Goal: Communication & Community: Answer question/provide support

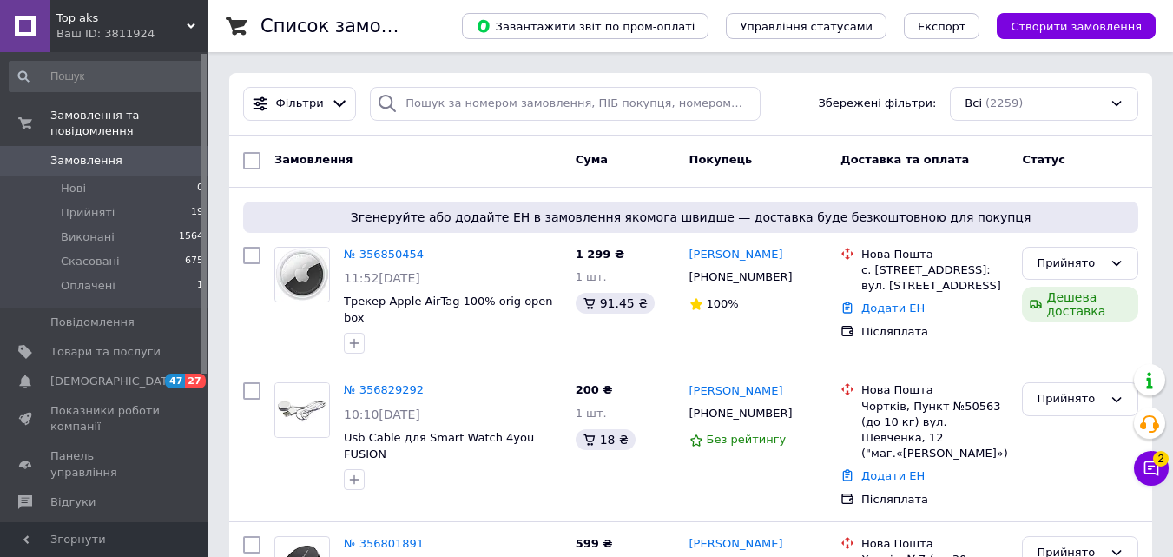
click at [1167, 466] on button "Чат з покупцем 2" at bounding box center [1151, 468] width 35 height 35
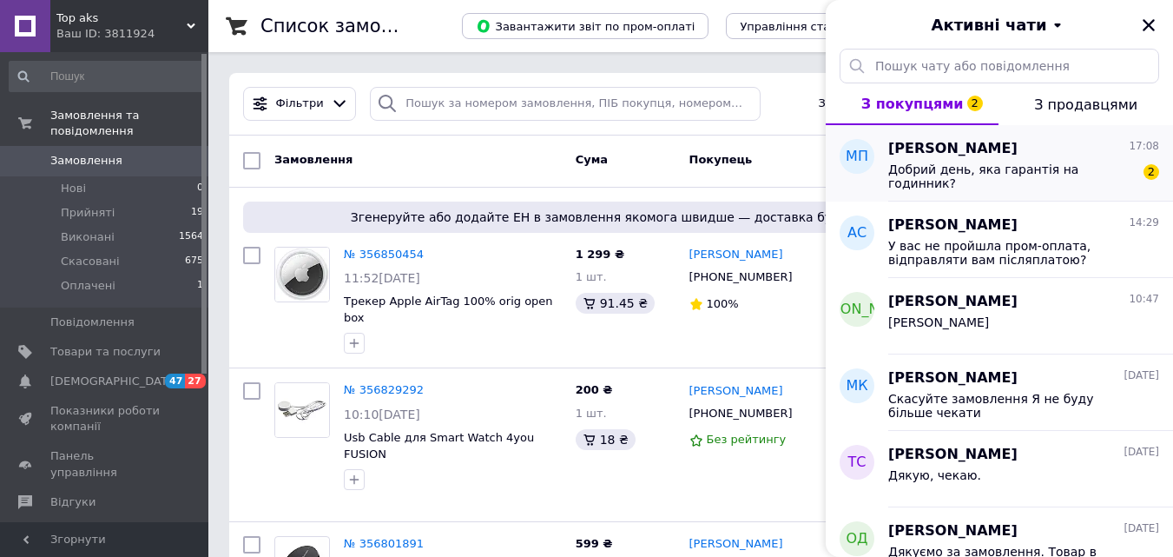
click at [989, 175] on span "Добрий день, яка гарантія на годинник?" at bounding box center [1012, 176] width 247 height 28
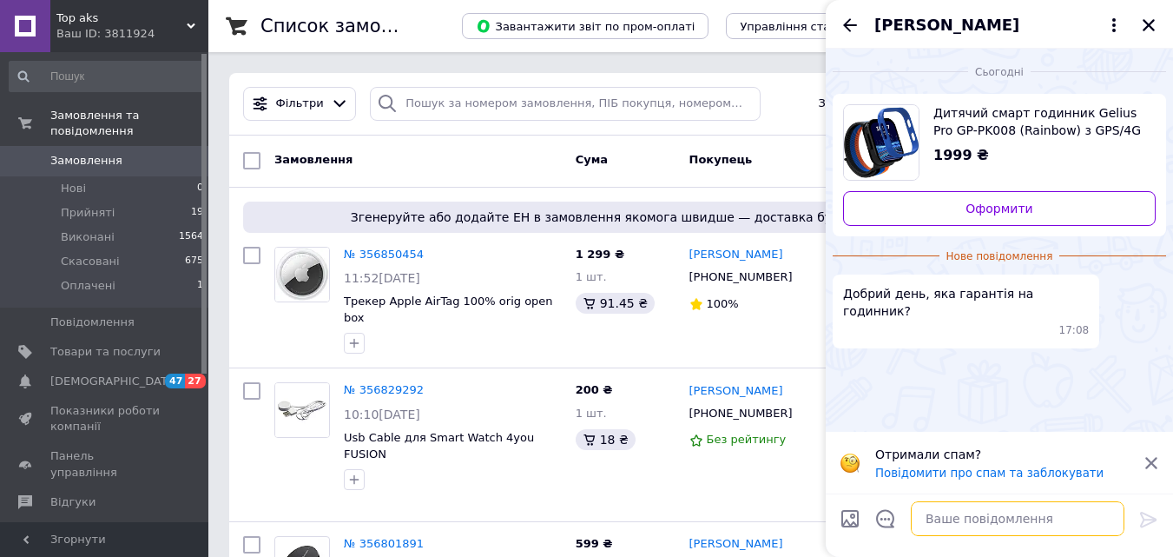
click at [975, 532] on textarea at bounding box center [1018, 518] width 214 height 35
type textarea "Добрий день, 6 місяців"
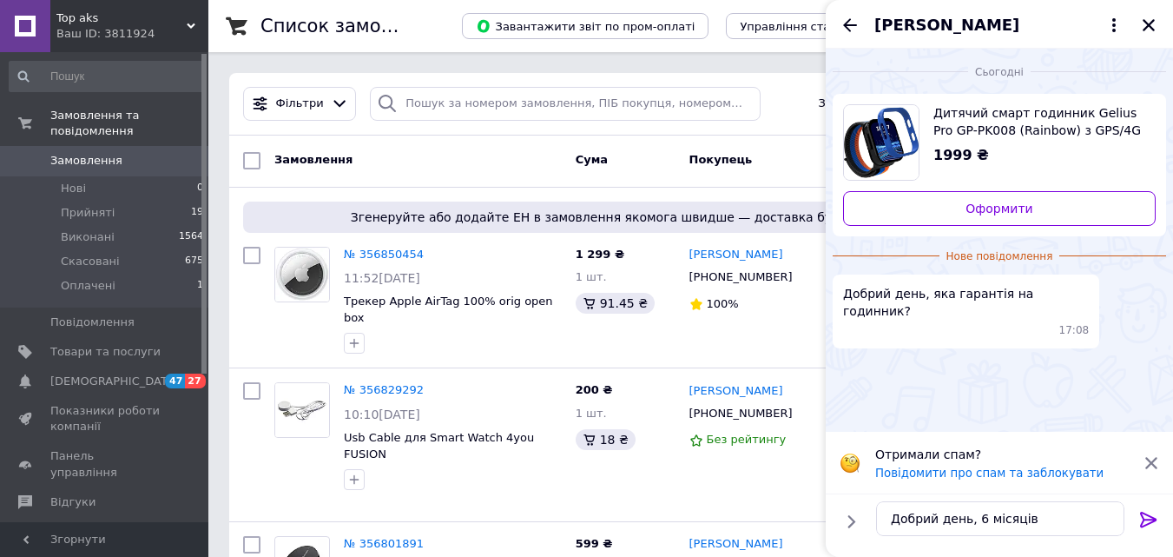
click at [1148, 526] on icon at bounding box center [1149, 519] width 21 height 21
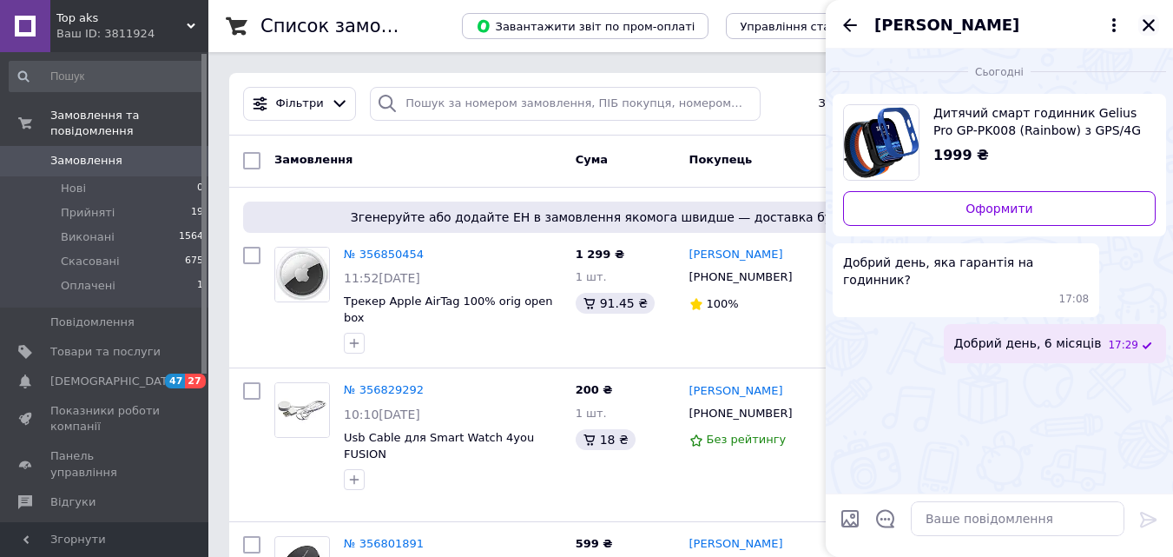
click at [1149, 21] on icon "Закрити" at bounding box center [1149, 25] width 16 height 16
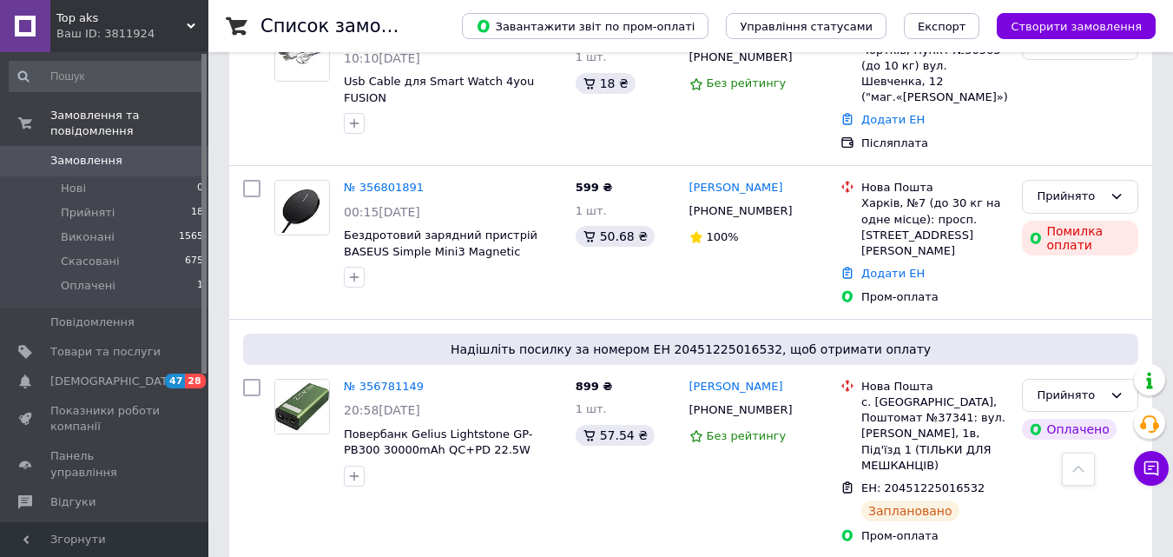
scroll to position [347, 0]
